Goal: Find specific page/section: Find specific page/section

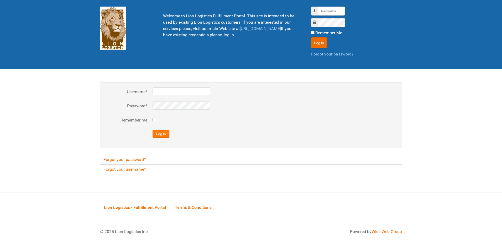
type input "al"
click at [163, 132] on button "Log in" at bounding box center [161, 134] width 17 height 8
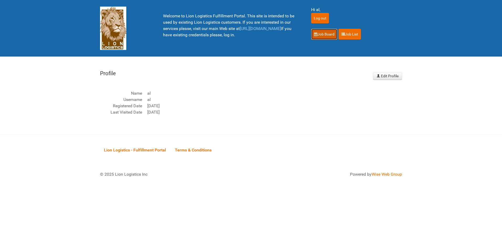
click at [323, 39] on link "Job Board" at bounding box center [324, 34] width 26 height 11
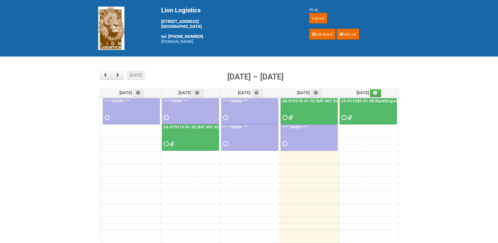
click at [310, 113] on div at bounding box center [309, 112] width 56 height 17
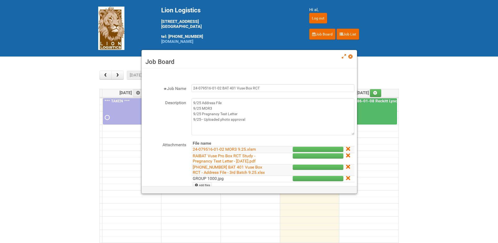
click at [220, 178] on link "GROUP 1000.jpg" at bounding box center [208, 178] width 31 height 5
